Goal: Book appointment/travel/reservation

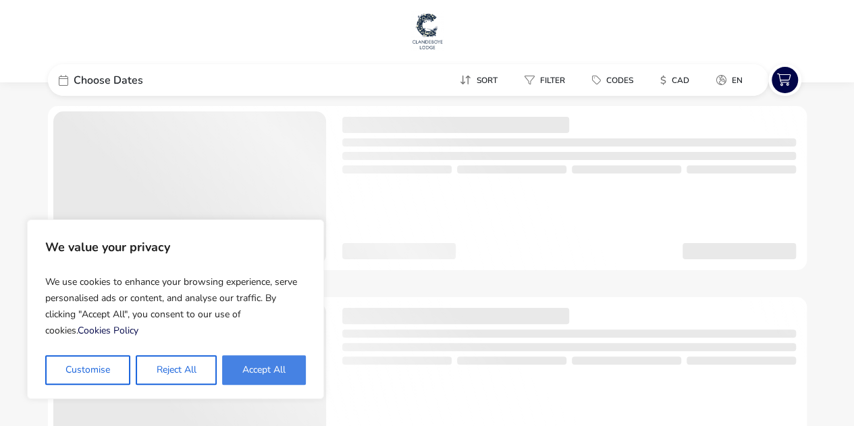
click at [266, 368] on button "Accept All" at bounding box center [264, 370] width 84 height 30
checkbox input "true"
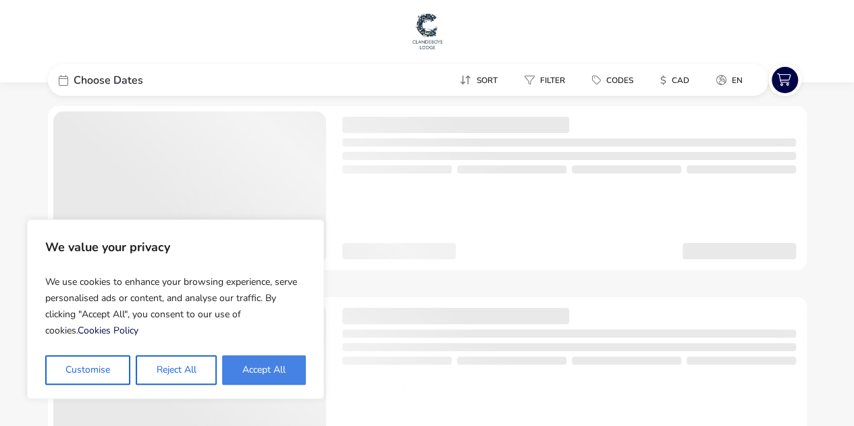
checkbox input "true"
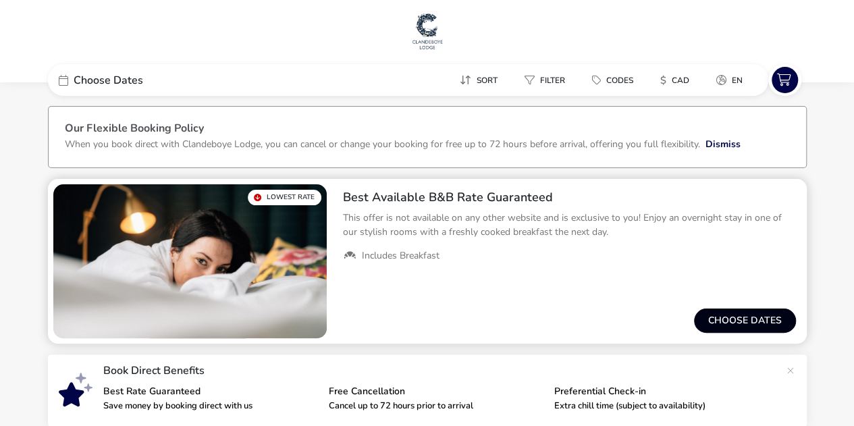
click at [727, 320] on button "Choose dates" at bounding box center [745, 321] width 102 height 24
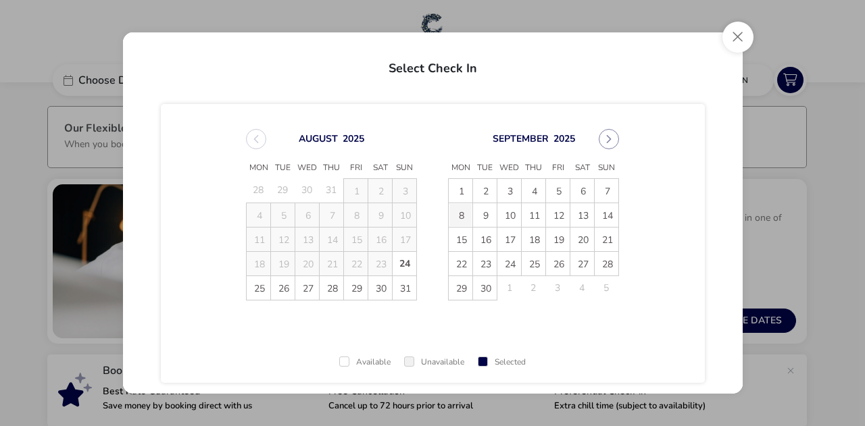
click at [460, 213] on span "8" at bounding box center [460, 215] width 24 height 24
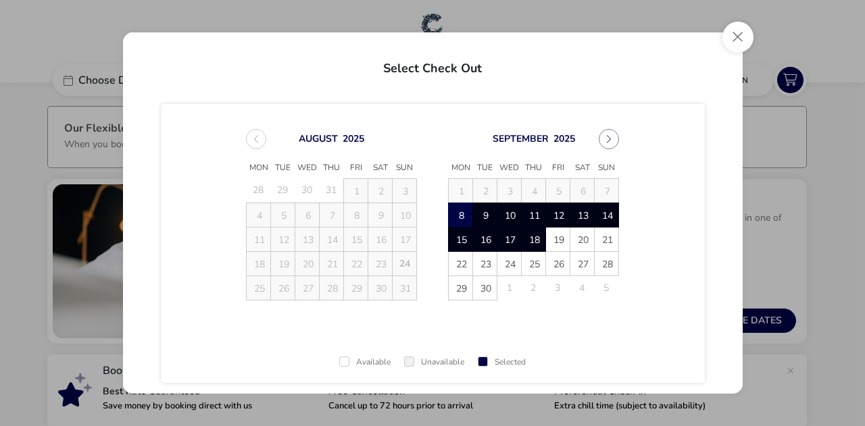
click at [522, 244] on span "18" at bounding box center [533, 240] width 24 height 24
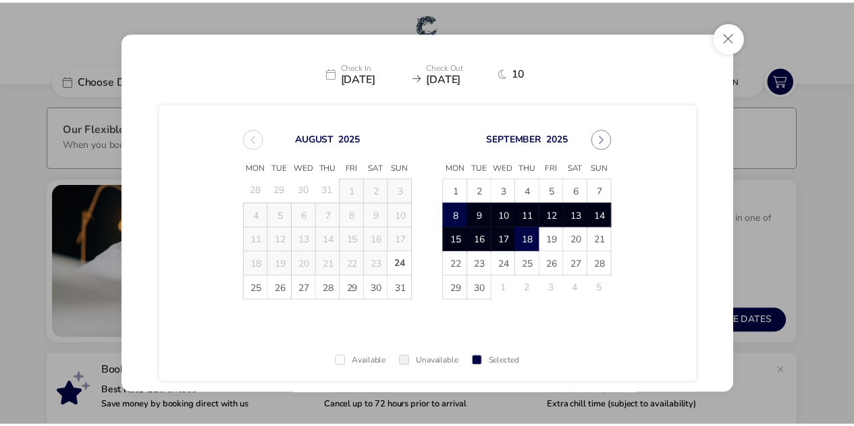
scroll to position [83, 0]
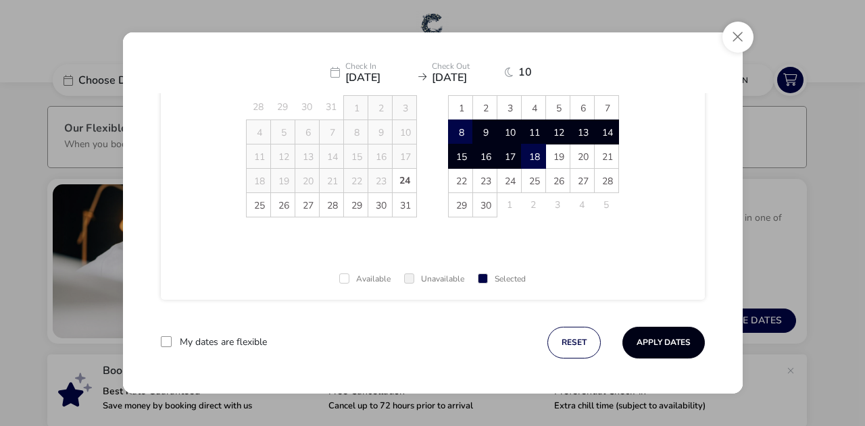
click at [652, 344] on button "Apply Dates" at bounding box center [663, 343] width 82 height 32
